Goal: Navigation & Orientation: Find specific page/section

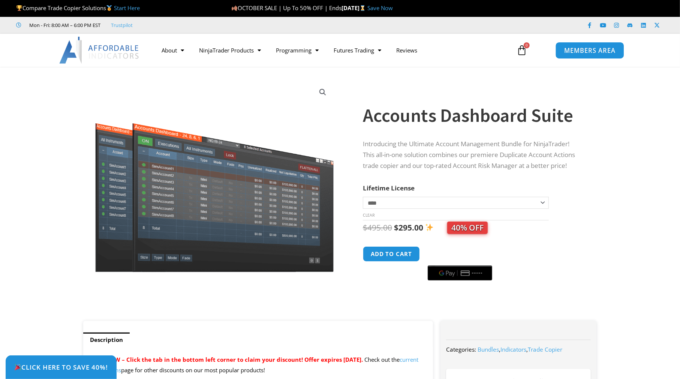
click at [589, 51] on span "MEMBERS AREA" at bounding box center [589, 50] width 51 height 6
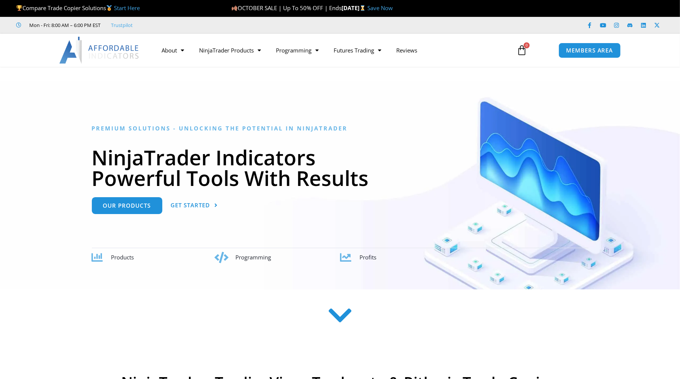
click at [594, 49] on span "MEMBERS AREA" at bounding box center [590, 51] width 47 height 6
